Goal: Find specific page/section: Find specific page/section

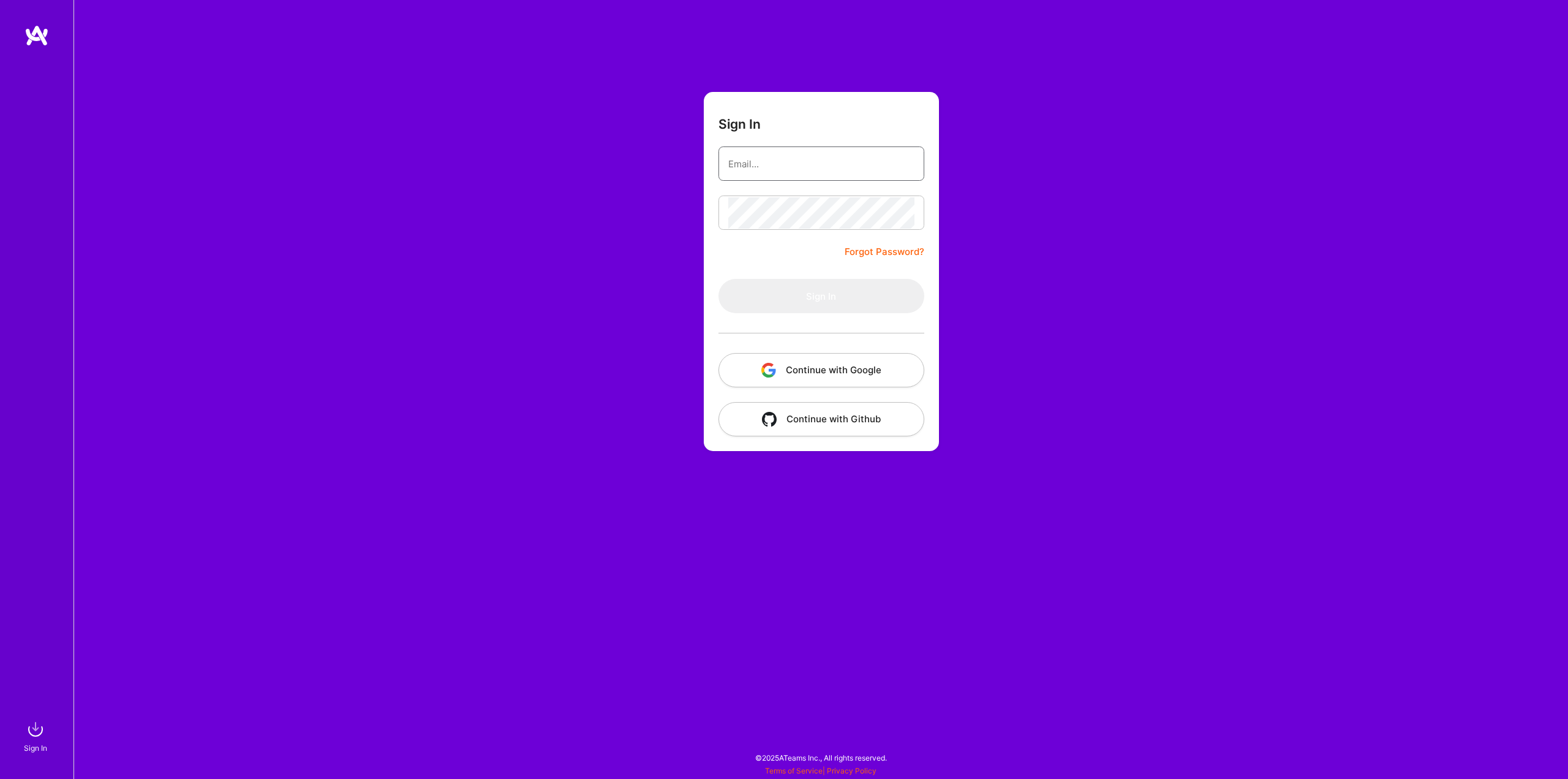
type input "[EMAIL_ADDRESS][DOMAIN_NAME]"
click at [820, 160] on input "[EMAIL_ADDRESS][DOMAIN_NAME]" at bounding box center [821, 164] width 186 height 31
click at [769, 299] on button "Sign In" at bounding box center [821, 296] width 206 height 35
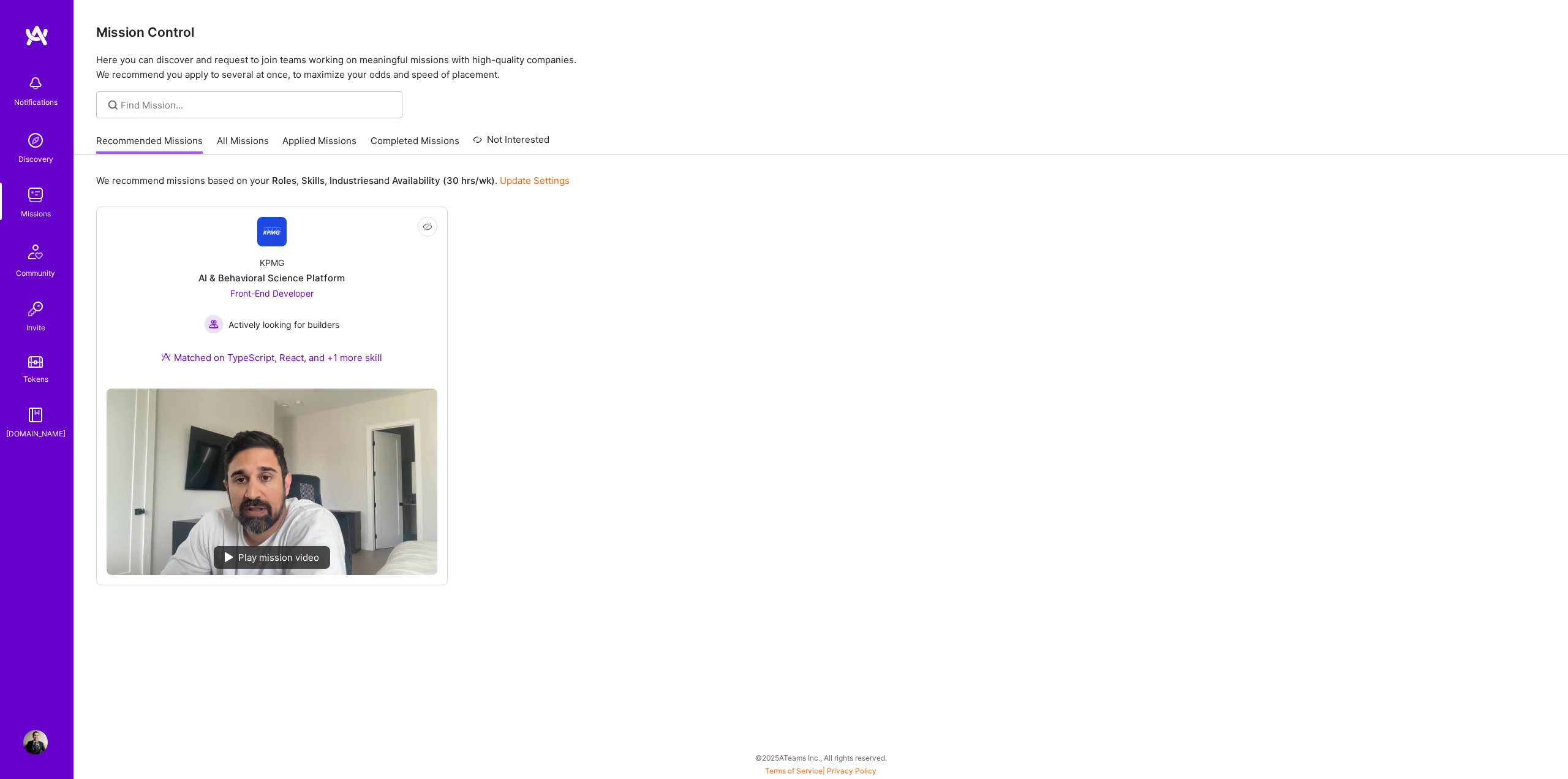
click at [262, 143] on link "All Missions" at bounding box center [242, 144] width 52 height 20
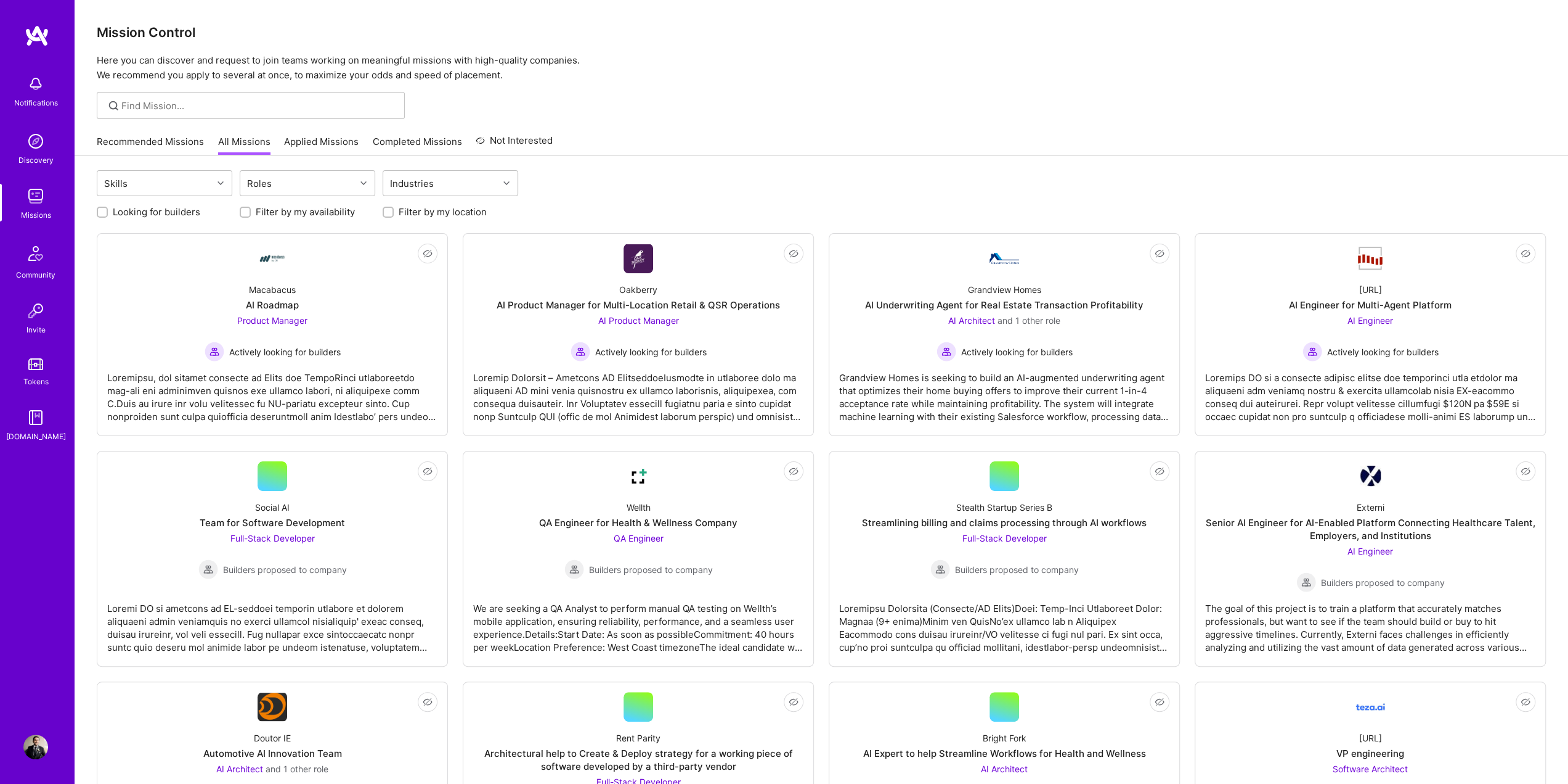
click at [161, 212] on label "Looking for builders" at bounding box center [156, 212] width 88 height 13
click at [108, 212] on input "Looking for builders" at bounding box center [103, 212] width 9 height 9
checkbox input "true"
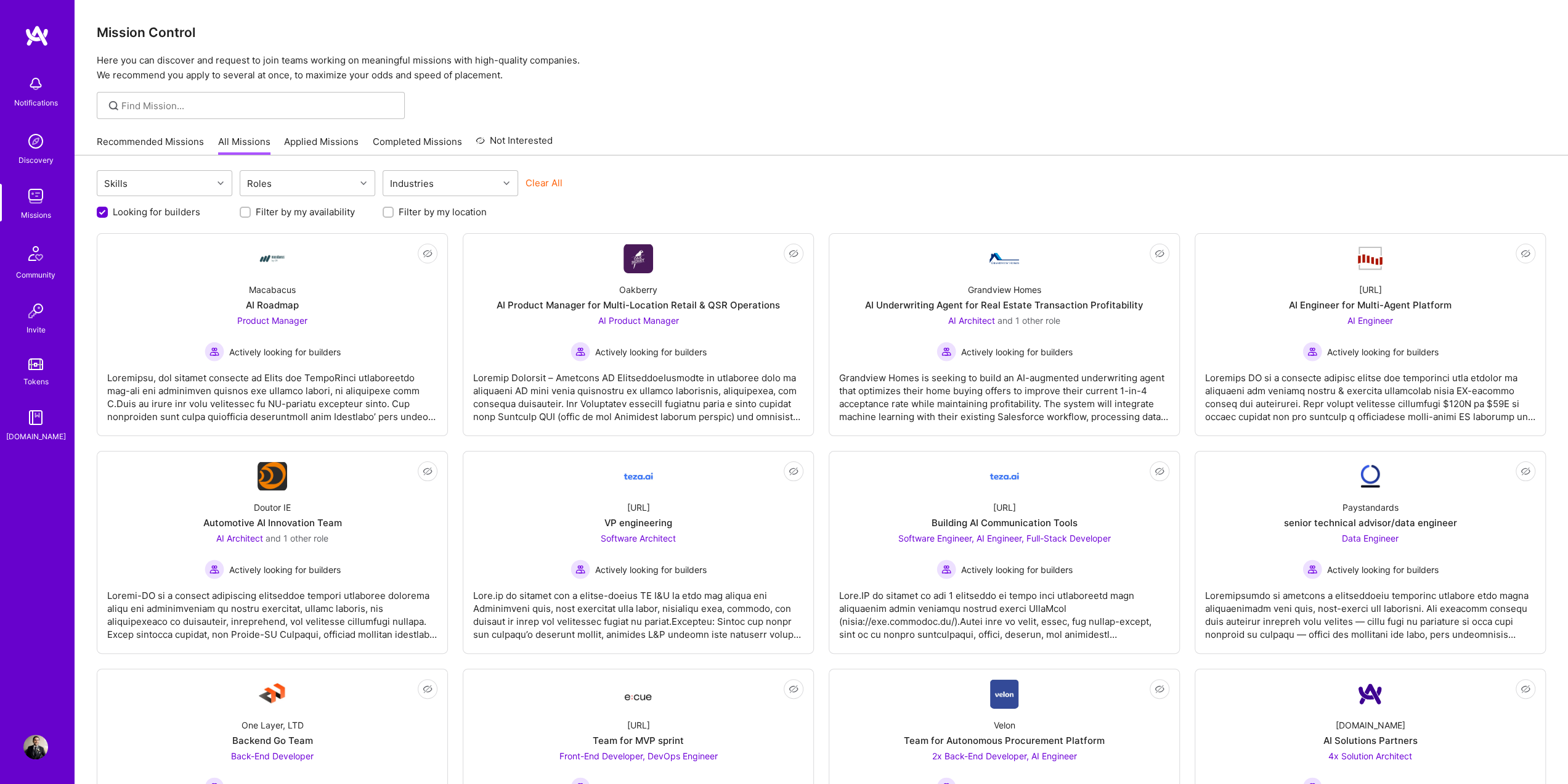
click at [395, 210] on div "Filter by my location" at bounding box center [450, 212] width 135 height 13
click at [424, 212] on label "Filter by my location" at bounding box center [442, 212] width 88 height 13
click at [394, 212] on input "Filter by my location" at bounding box center [389, 212] width 9 height 9
checkbox input "true"
